Goal: Find specific page/section: Find specific page/section

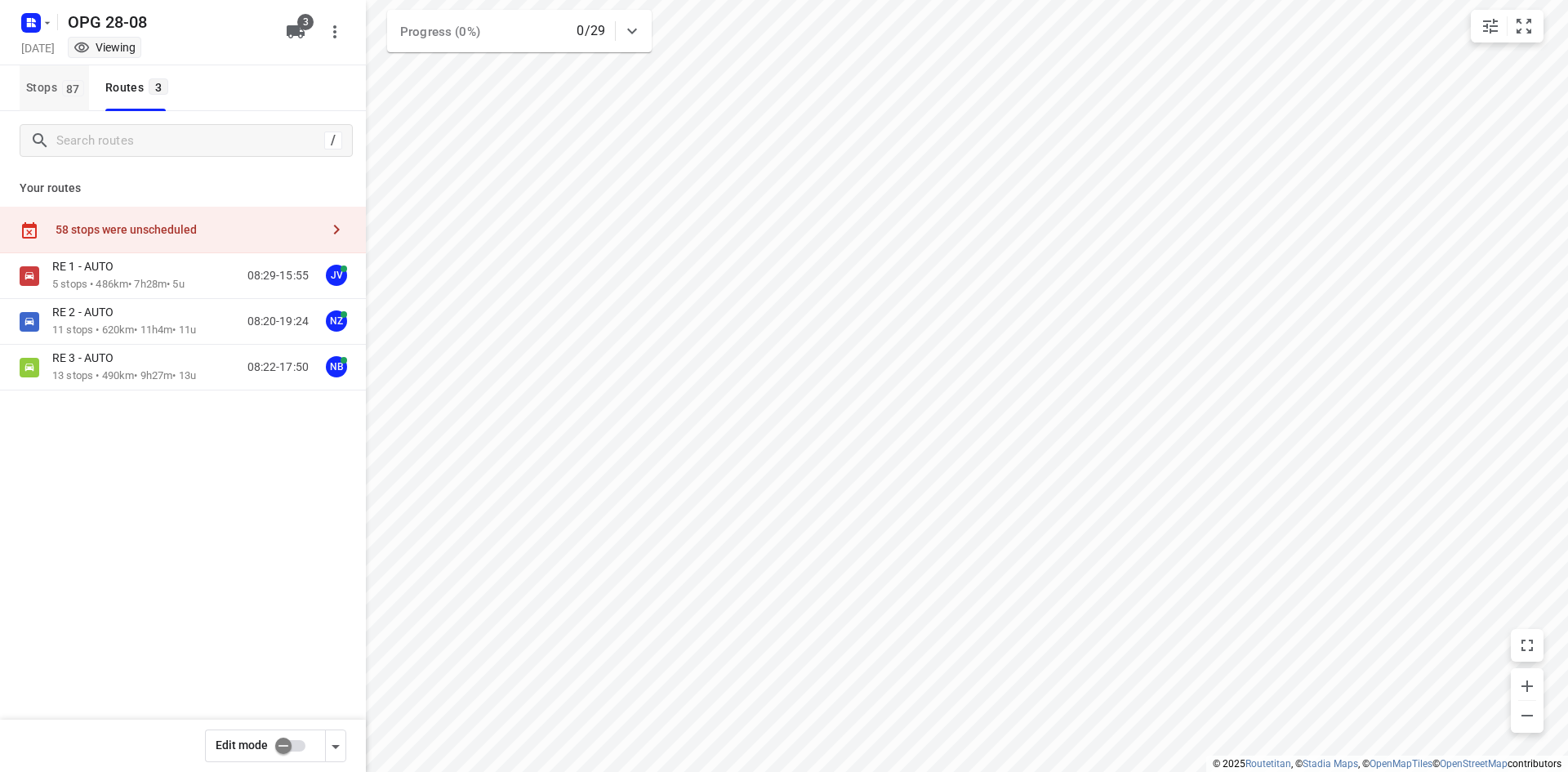
click at [50, 88] on span "Stops 87" at bounding box center [57, 88] width 62 height 21
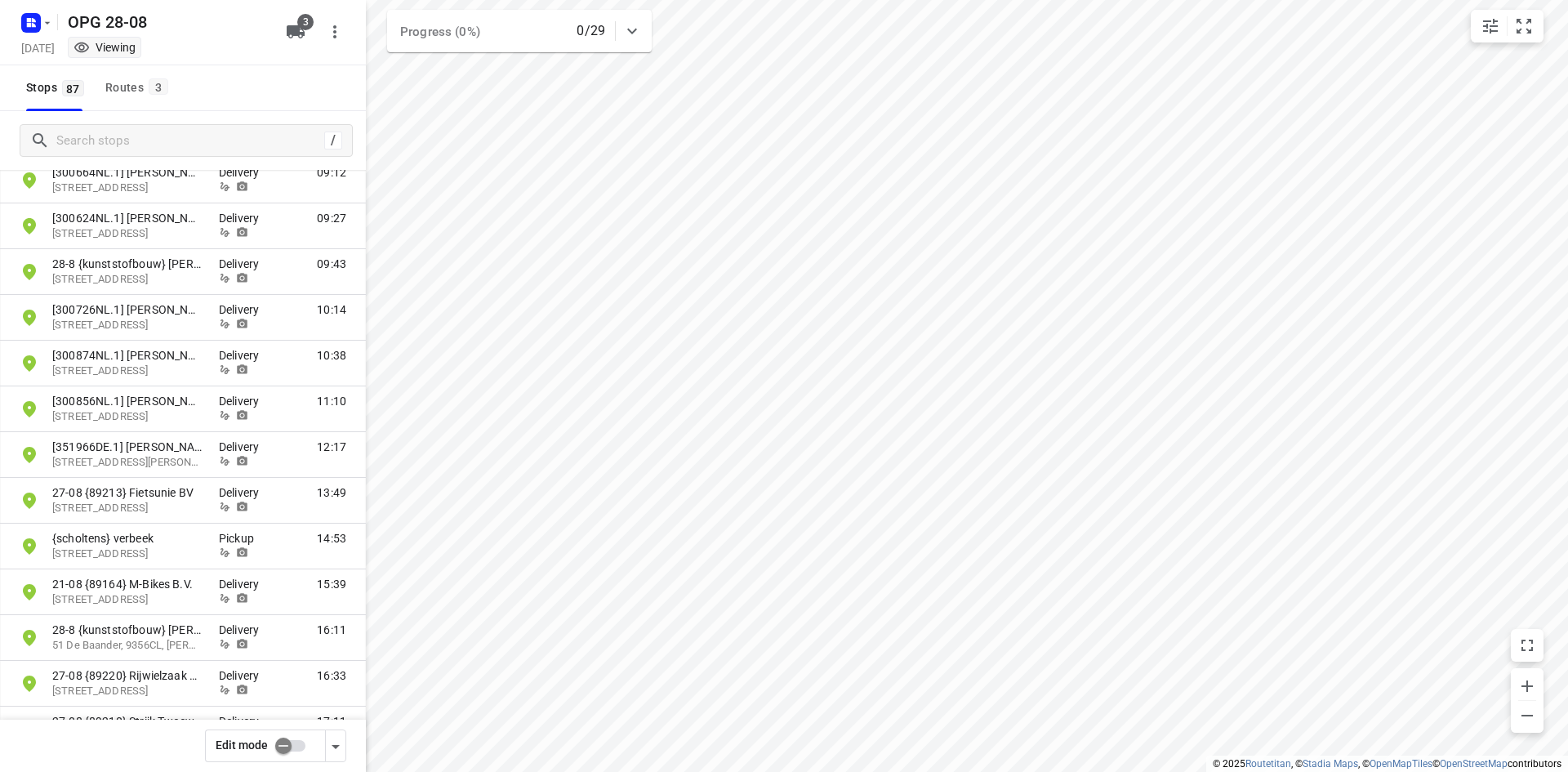
scroll to position [3278, 0]
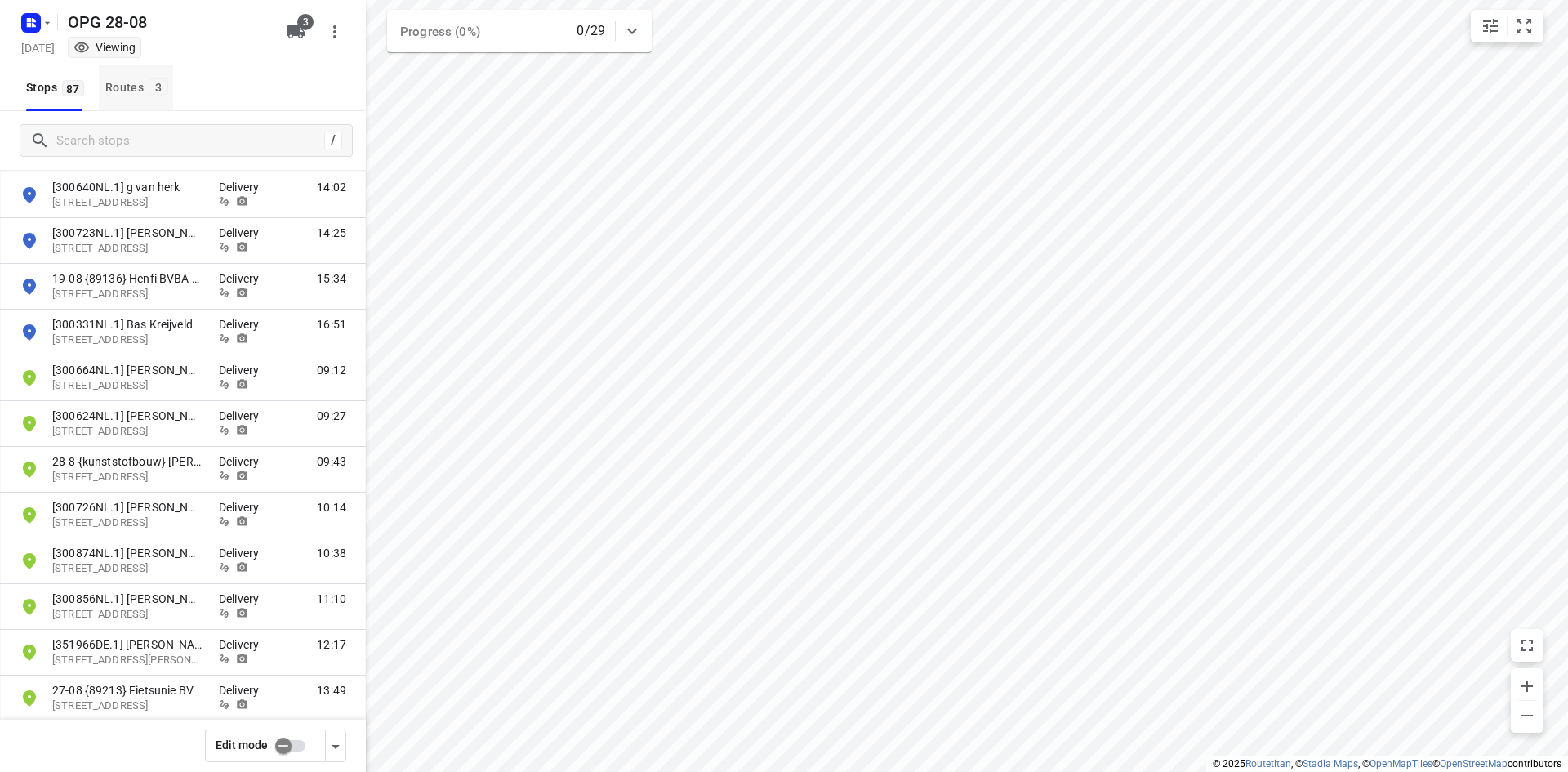
click at [152, 86] on span "3" at bounding box center [158, 86] width 20 height 16
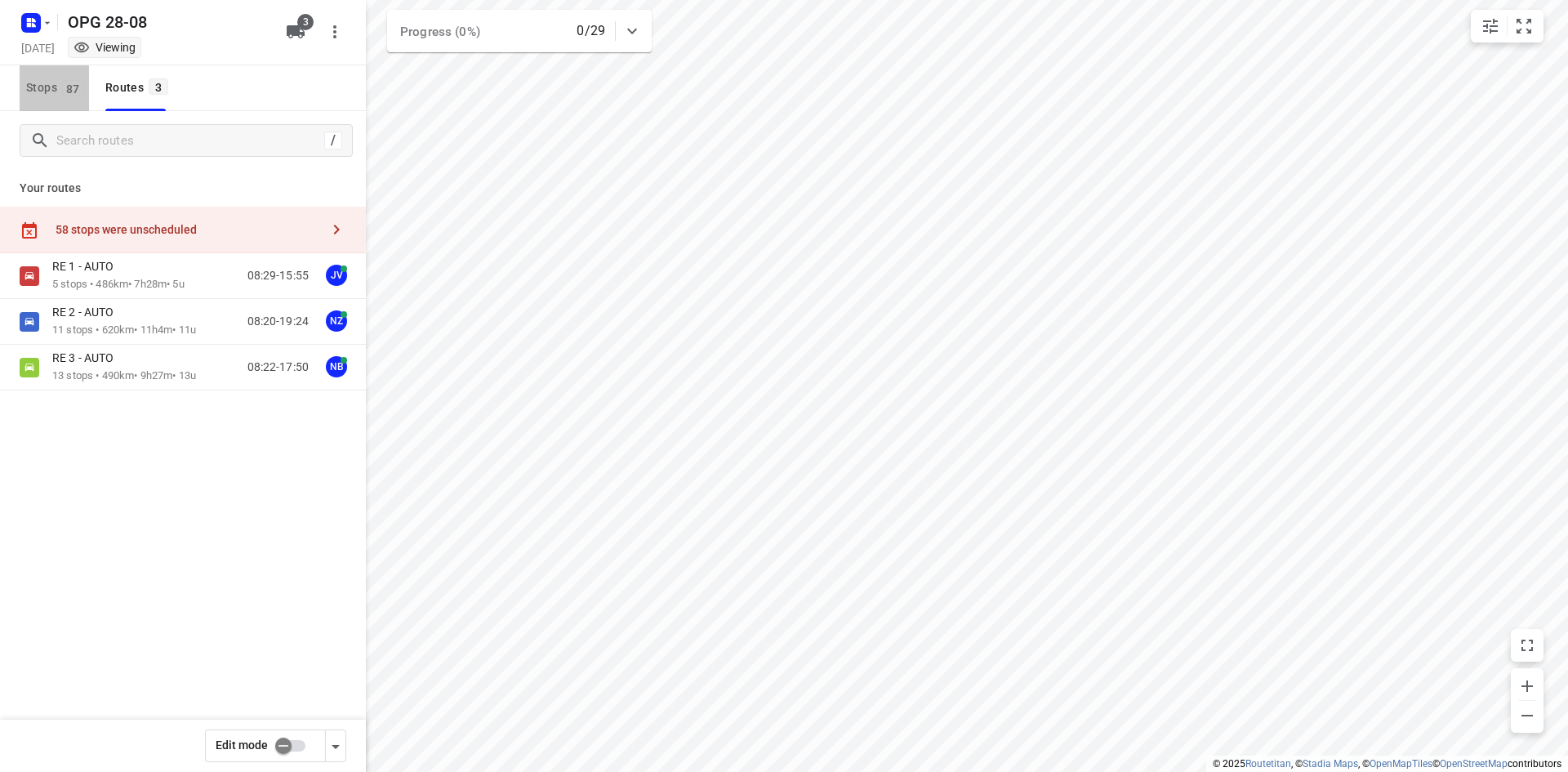
click at [60, 98] on button "Stops 87" at bounding box center [54, 87] width 69 height 45
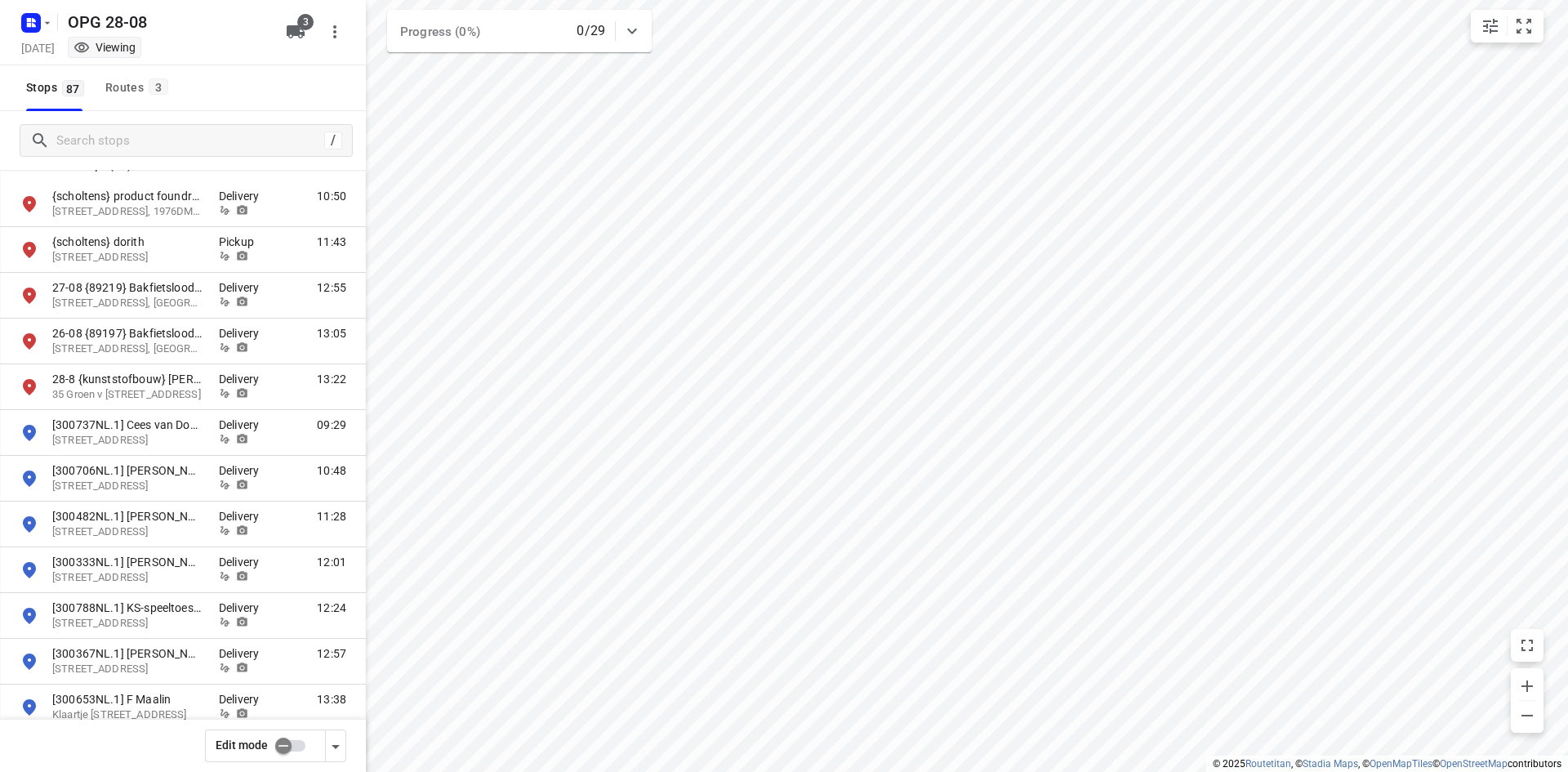
scroll to position [2705, 0]
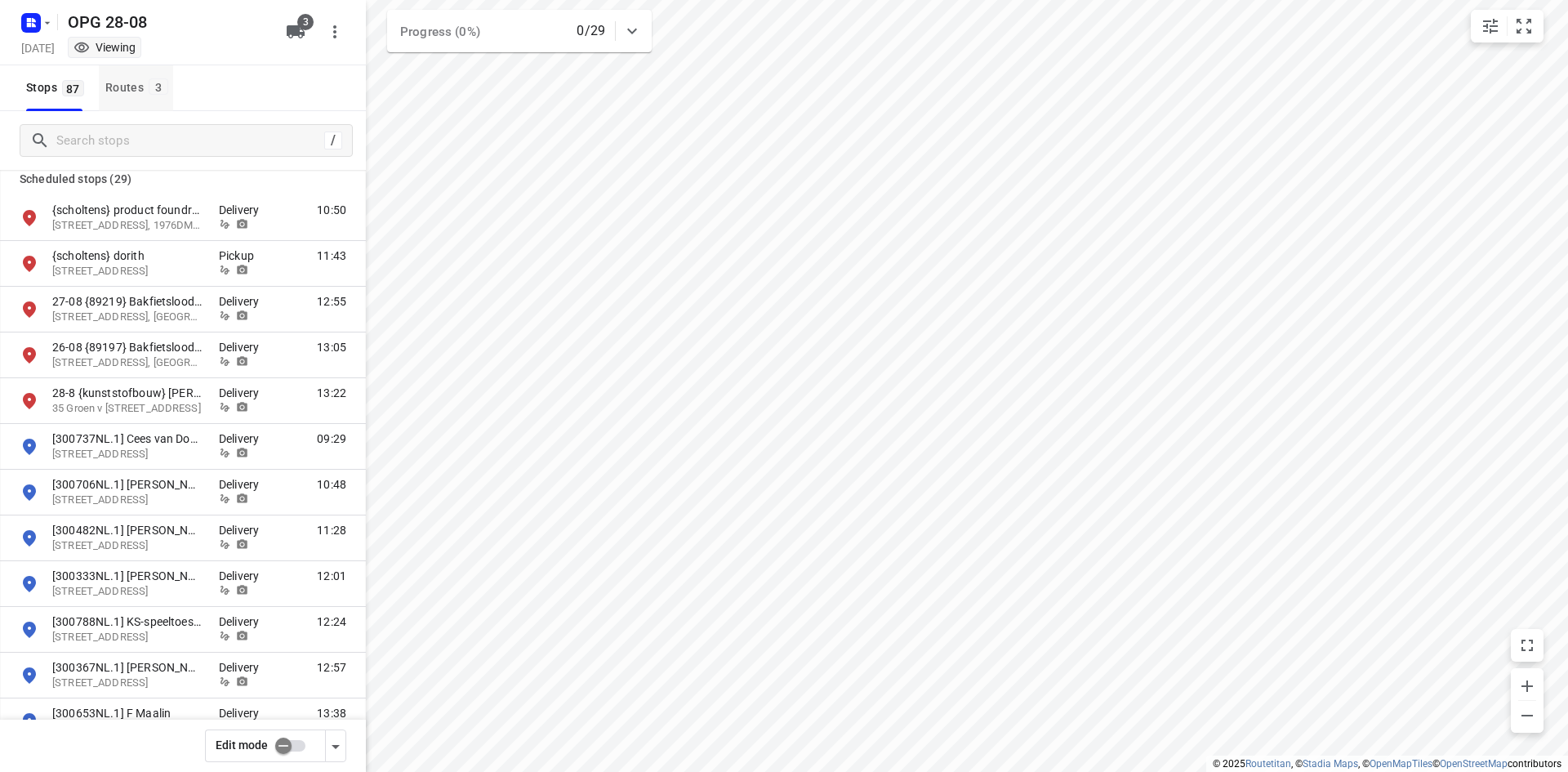
click at [139, 92] on div "Routes 3" at bounding box center [139, 88] width 68 height 21
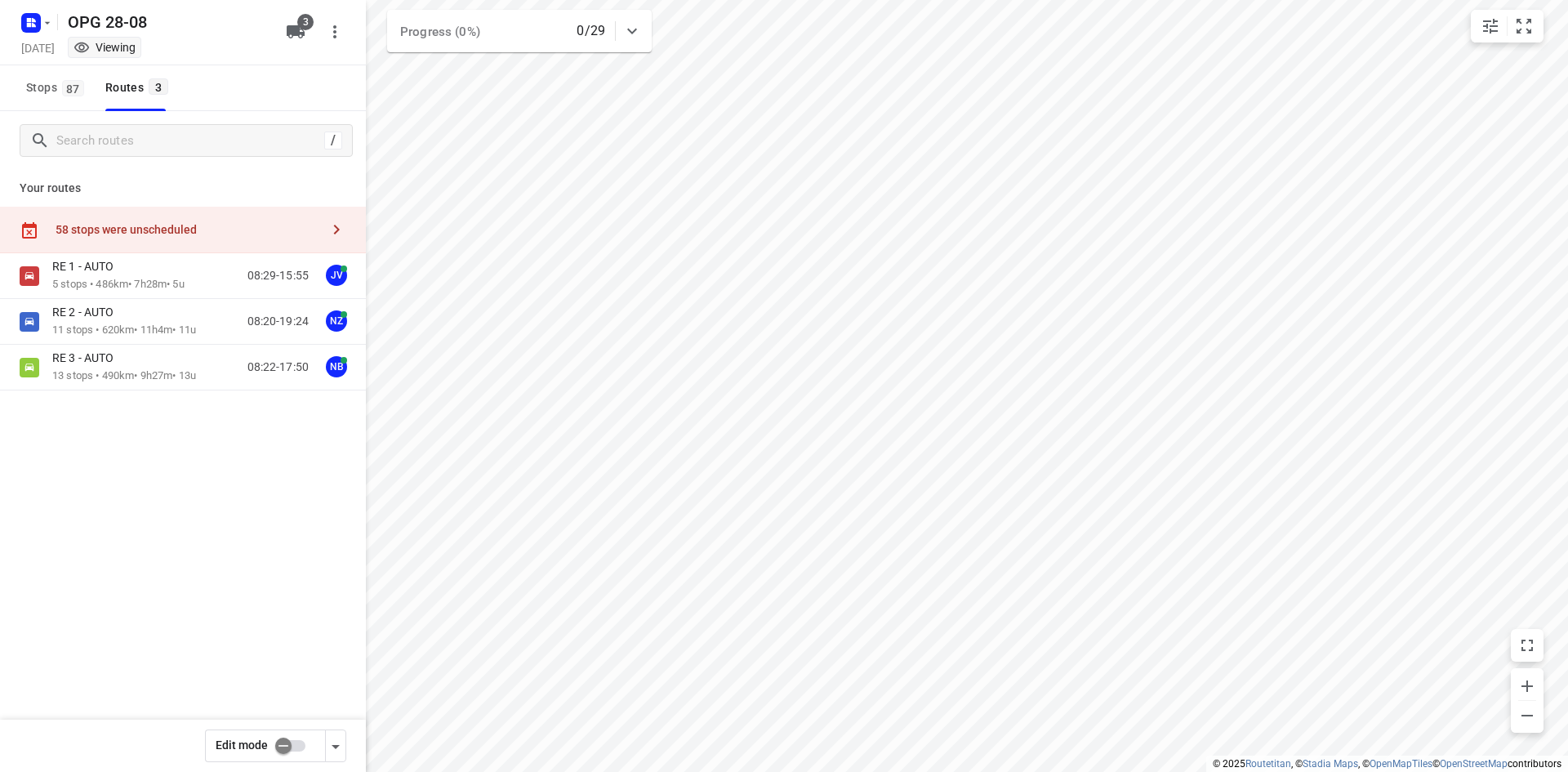
drag, startPoint x: 15, startPoint y: 16, endPoint x: 44, endPoint y: 39, distance: 37.0
click at [20, 20] on div at bounding box center [34, 22] width 39 height 32
click at [44, 39] on div "[DATE] Viewing" at bounding box center [148, 50] width 261 height 22
click at [33, 33] on icon "button" at bounding box center [31, 22] width 27 height 27
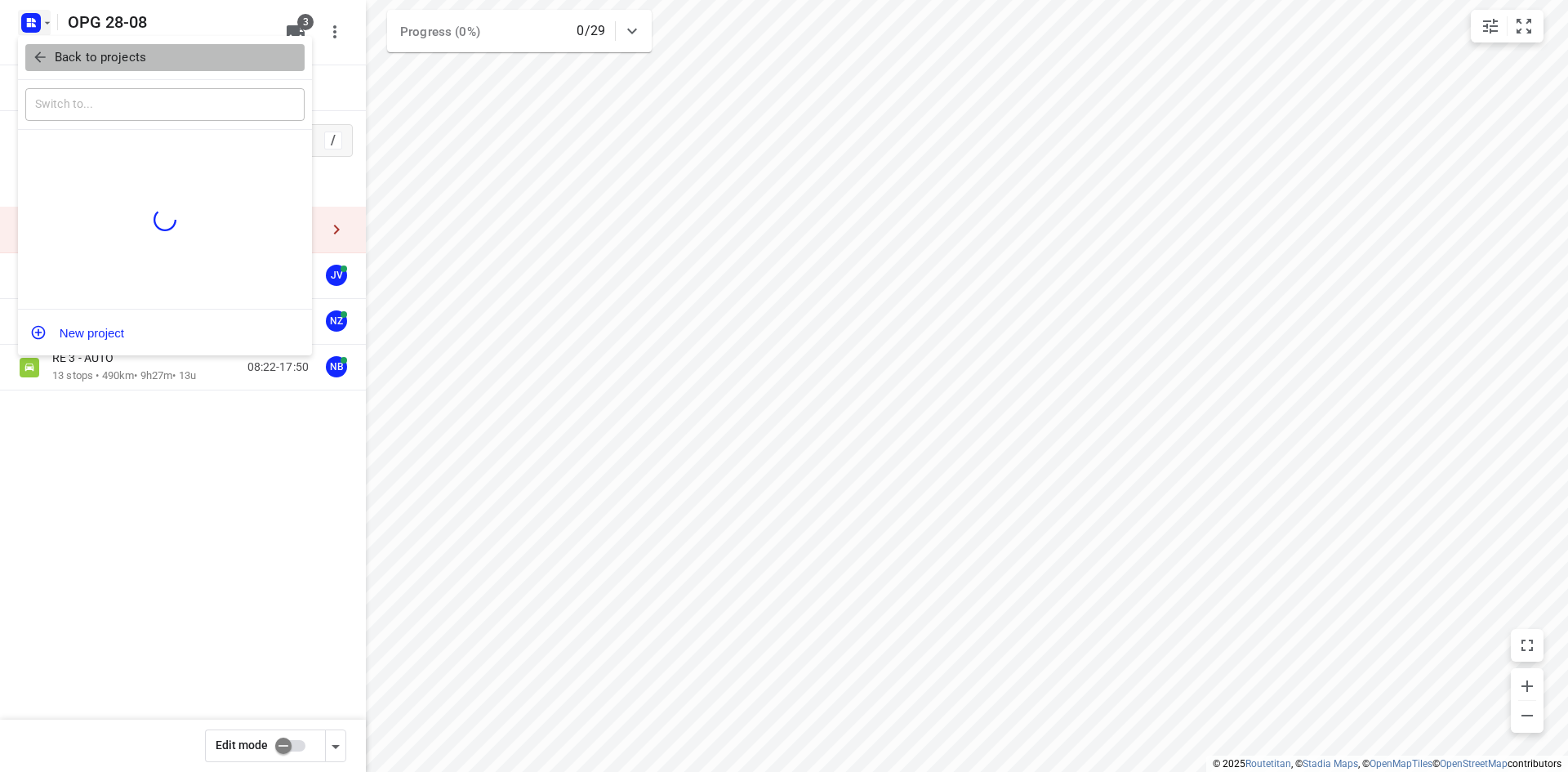
click at [30, 57] on button "Back to projects" at bounding box center [165, 57] width 279 height 27
